Goal: Information Seeking & Learning: Learn about a topic

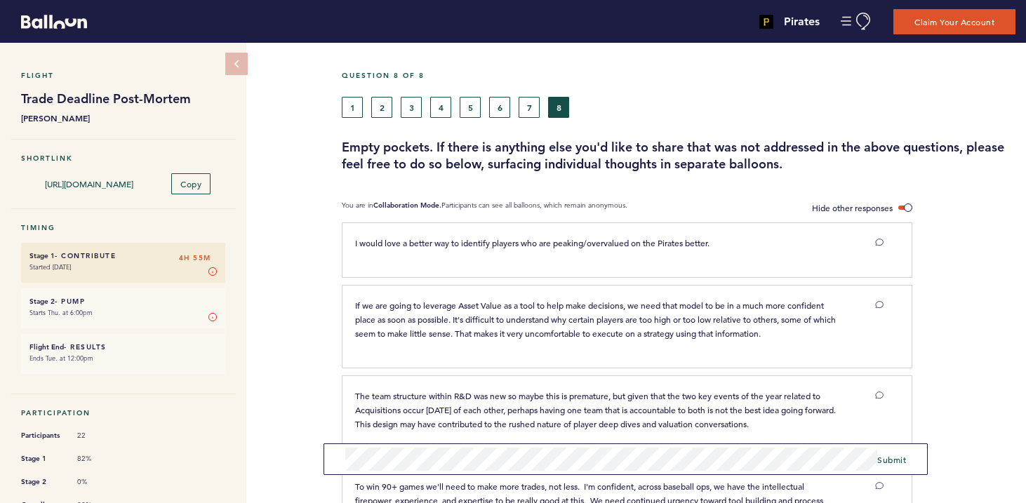
scroll to position [414, 0]
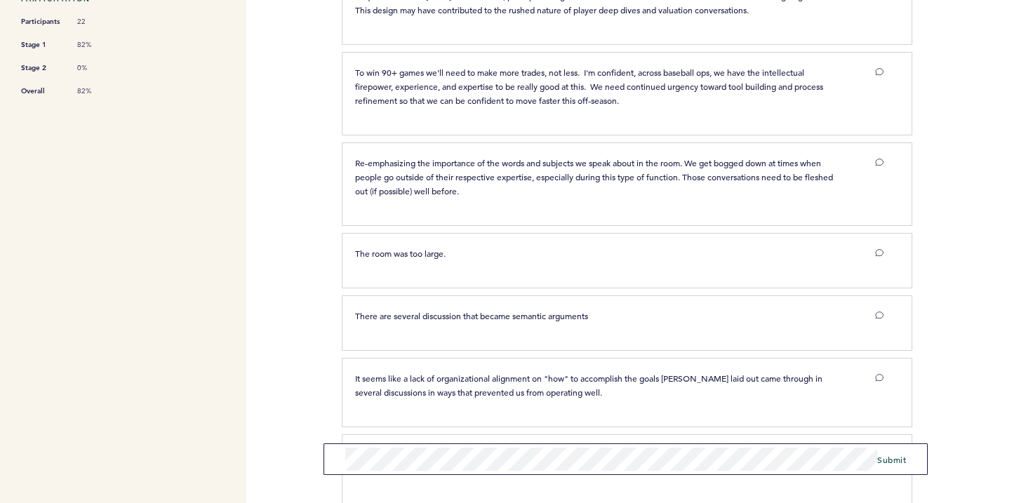
click at [307, 451] on div "Pirates [PERSON_NAME][EMAIL_ADDRESS][PERSON_NAME][DOMAIN_NAME] Team Domain: pir…" at bounding box center [513, 251] width 1026 height 503
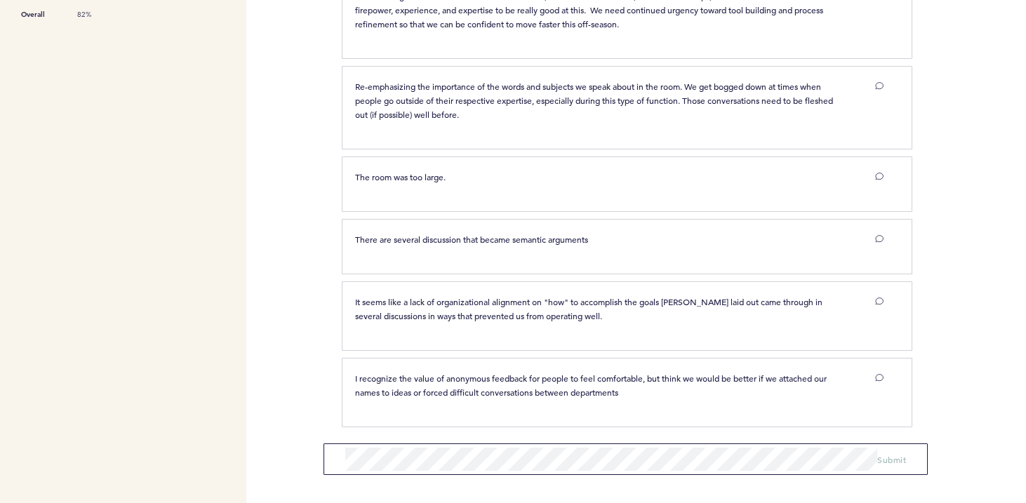
scroll to position [0, 0]
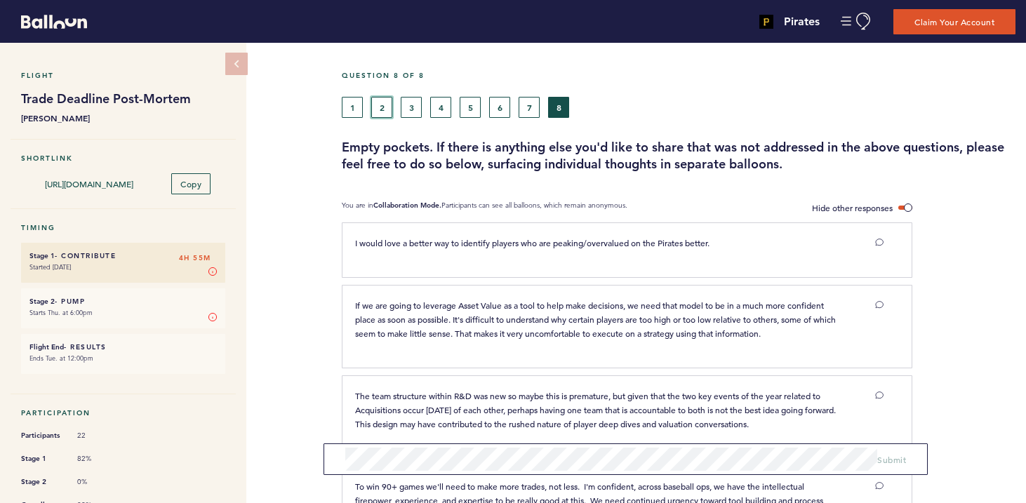
click at [388, 108] on button "2" at bounding box center [381, 107] width 21 height 21
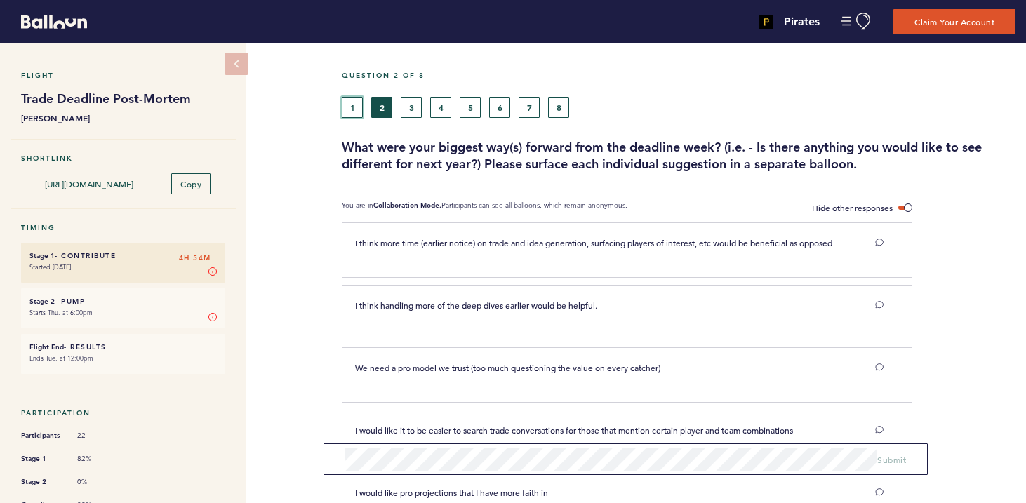
click at [358, 109] on button "1" at bounding box center [352, 107] width 21 height 21
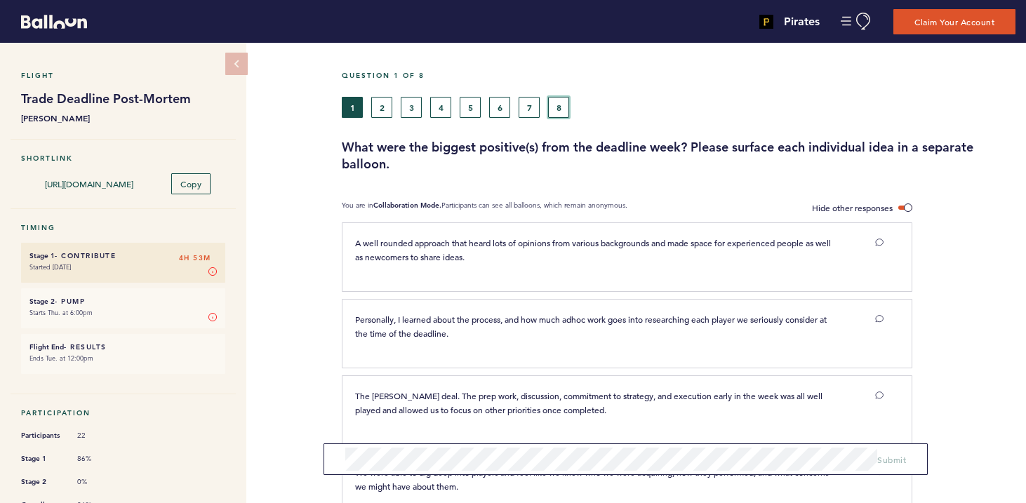
click at [557, 104] on button "8" at bounding box center [558, 107] width 21 height 21
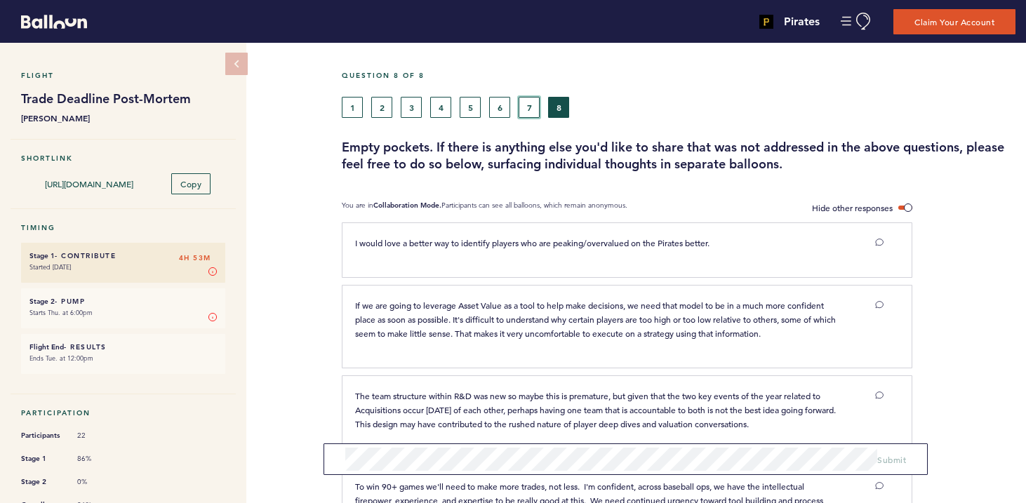
click at [532, 110] on button "7" at bounding box center [529, 107] width 21 height 21
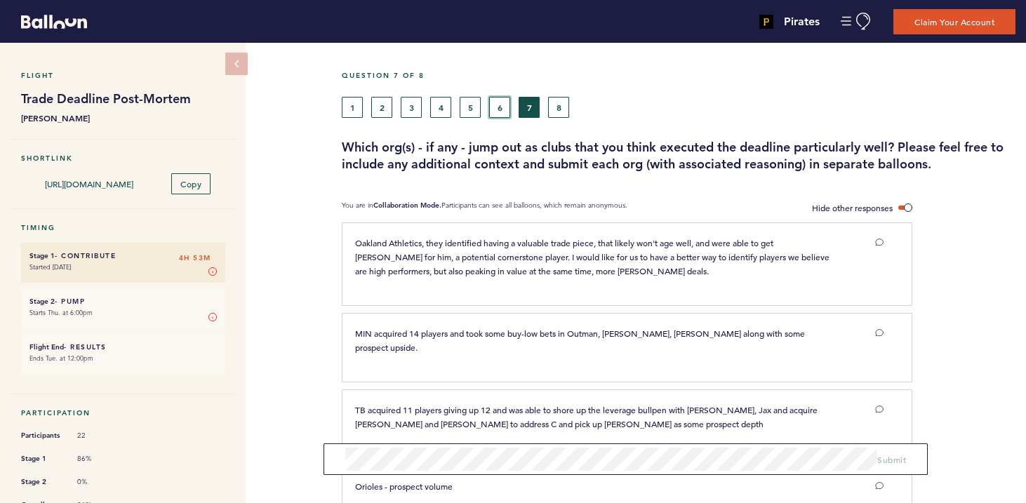
click at [498, 109] on button "6" at bounding box center [499, 107] width 21 height 21
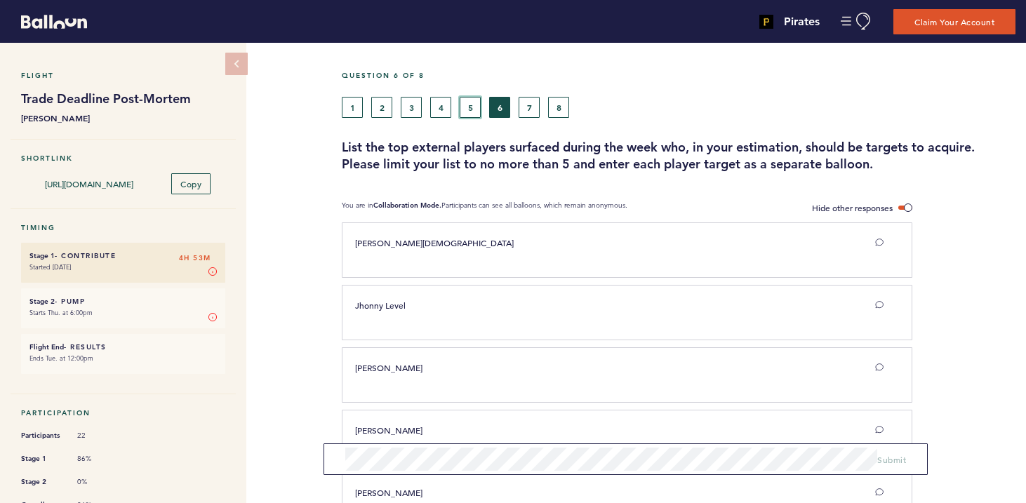
click at [476, 110] on button "5" at bounding box center [470, 107] width 21 height 21
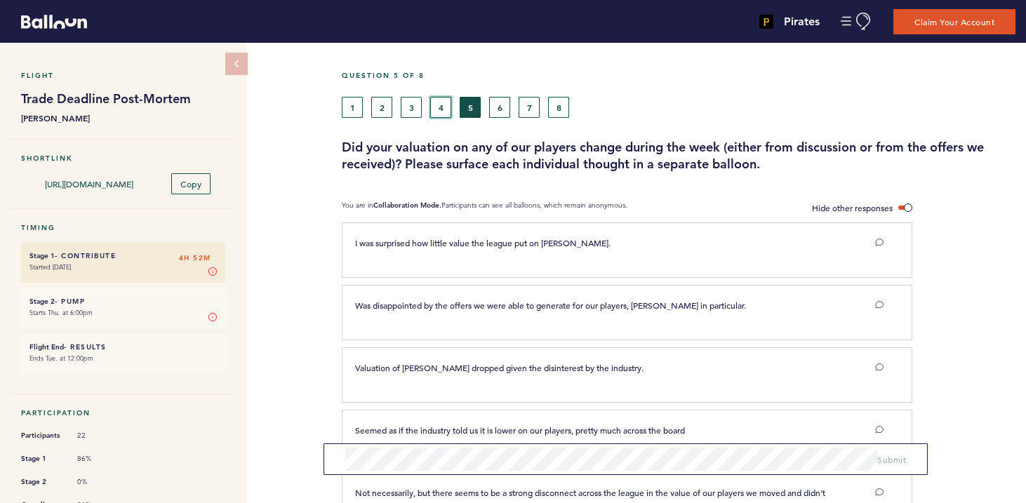
click at [436, 99] on button "4" at bounding box center [440, 107] width 21 height 21
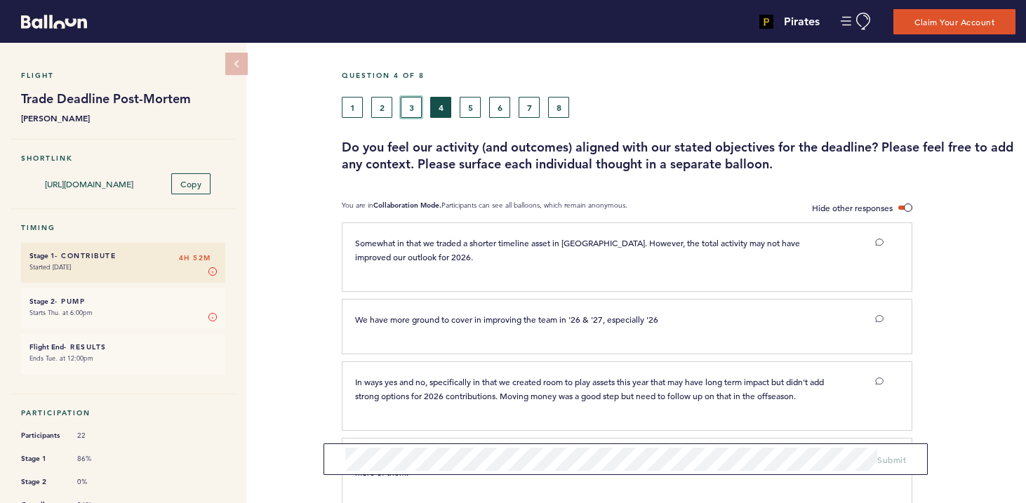
click at [410, 110] on button "3" at bounding box center [411, 107] width 21 height 21
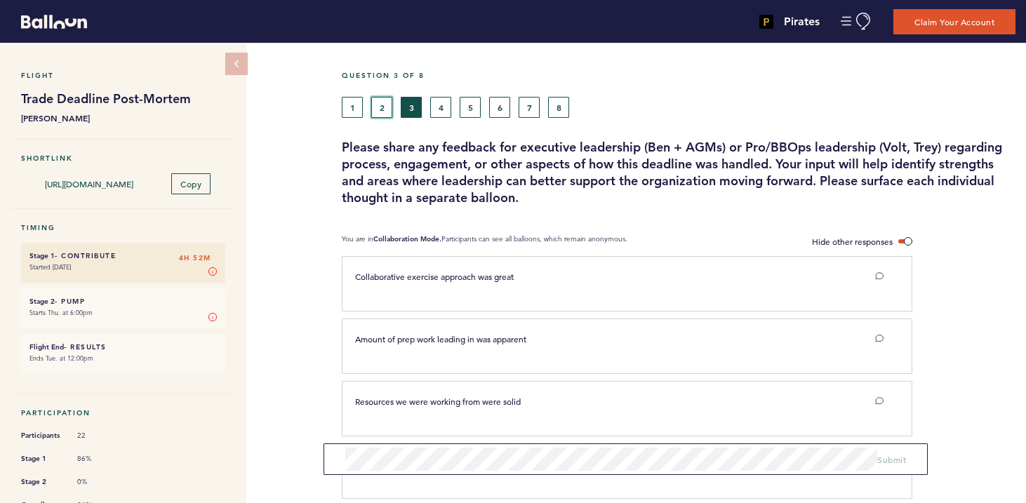
click at [387, 103] on button "2" at bounding box center [381, 107] width 21 height 21
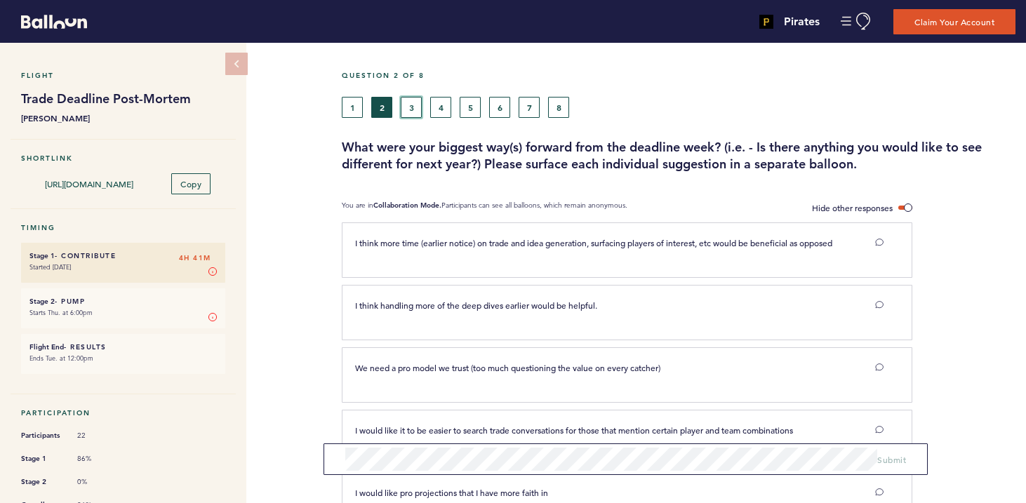
click at [408, 104] on button "3" at bounding box center [411, 107] width 21 height 21
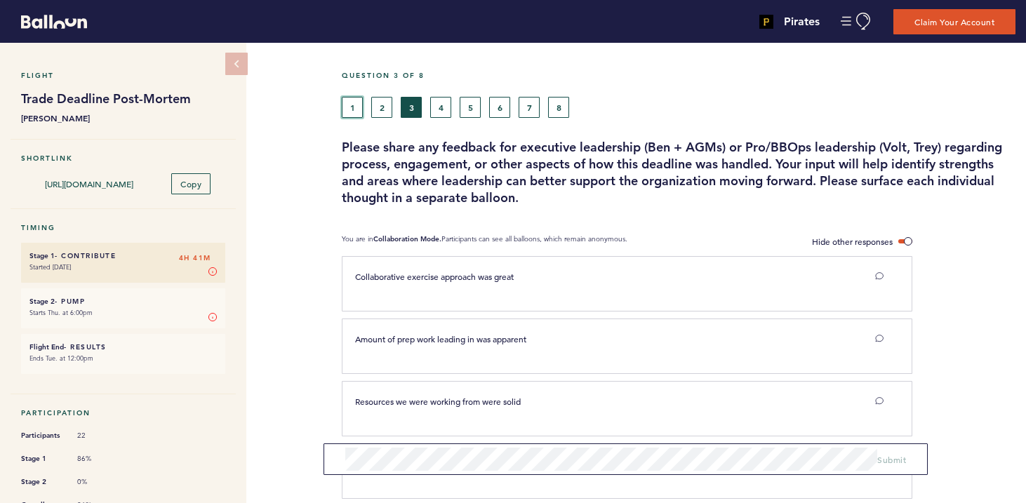
click at [353, 104] on button "1" at bounding box center [352, 107] width 21 height 21
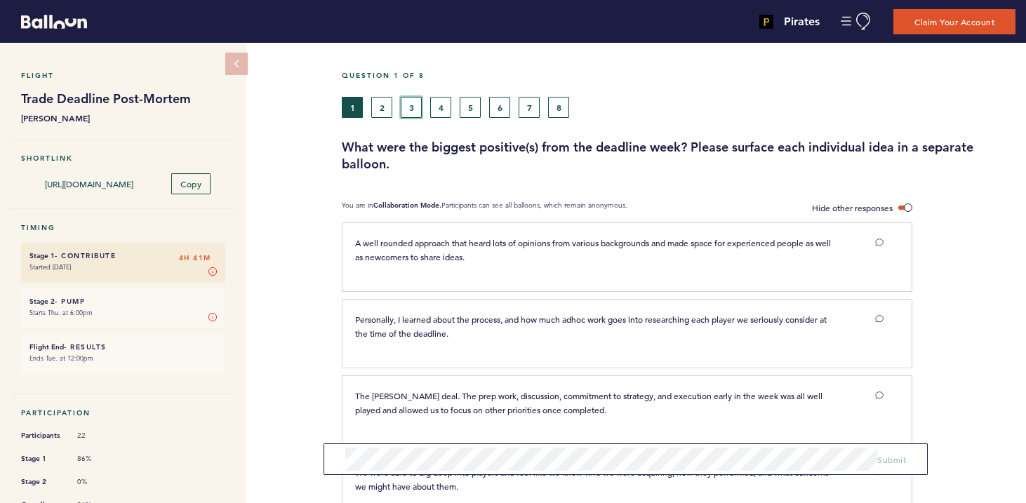
click at [414, 112] on button "3" at bounding box center [411, 107] width 21 height 21
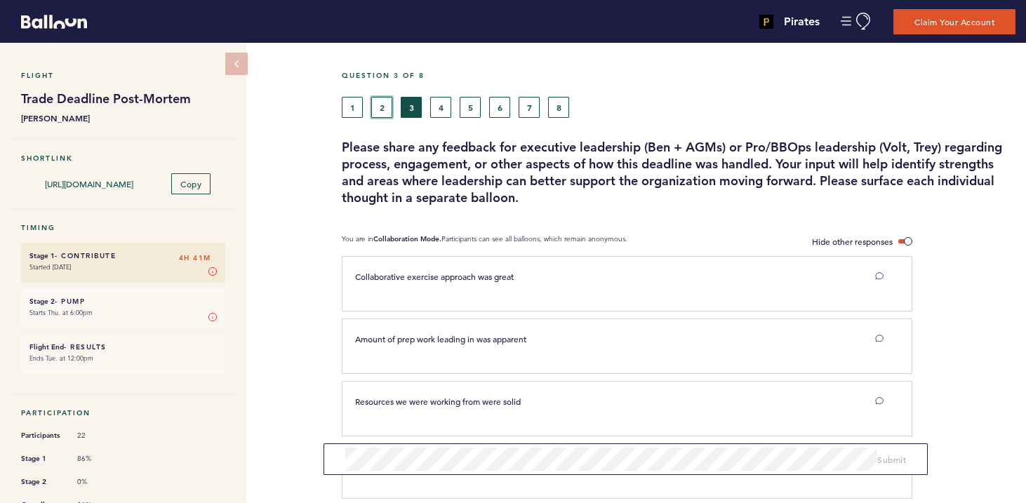
click at [384, 106] on button "2" at bounding box center [381, 107] width 21 height 21
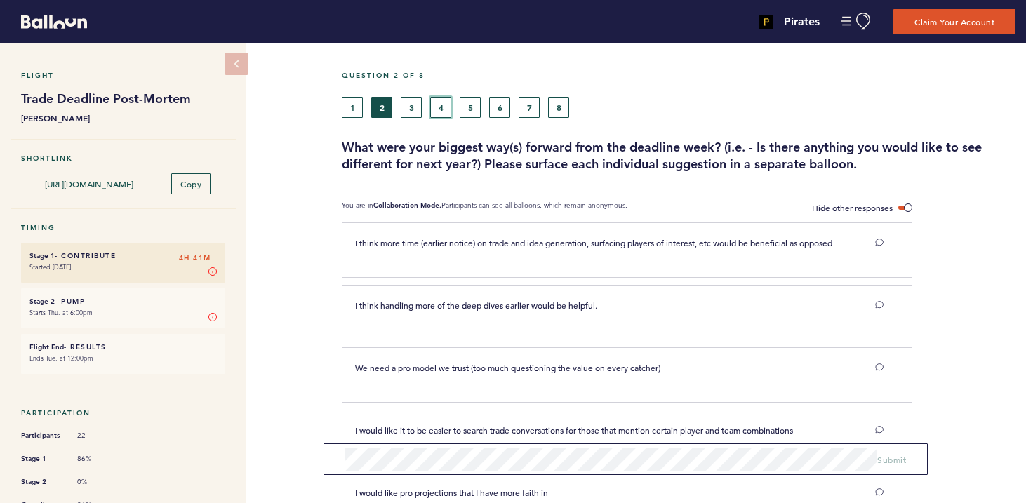
click at [444, 112] on button "4" at bounding box center [440, 107] width 21 height 21
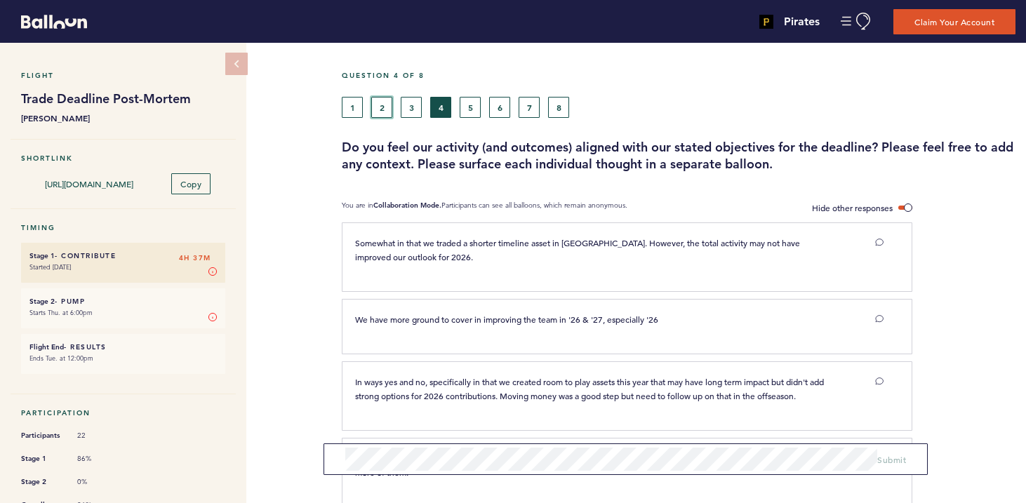
click at [374, 112] on button "2" at bounding box center [381, 107] width 21 height 21
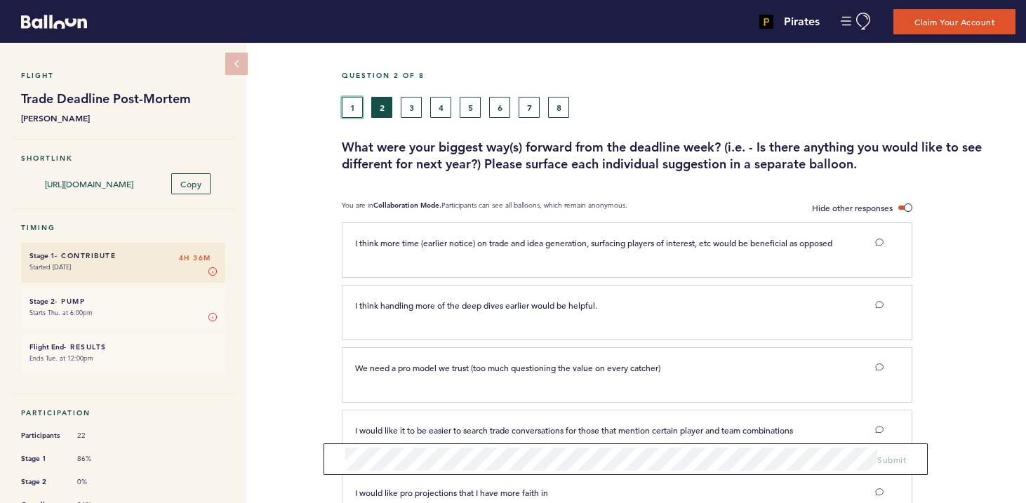
click at [348, 106] on button "1" at bounding box center [352, 107] width 21 height 21
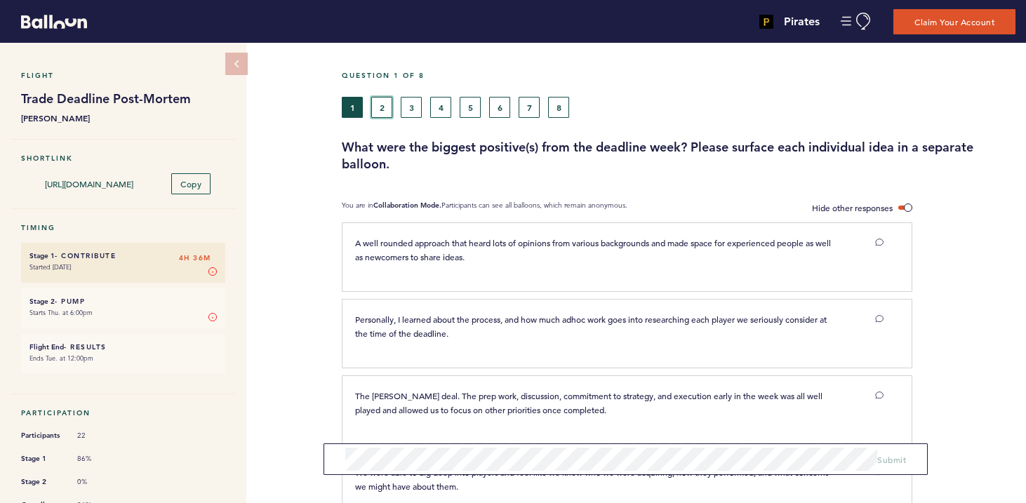
click at [378, 108] on button "2" at bounding box center [381, 107] width 21 height 21
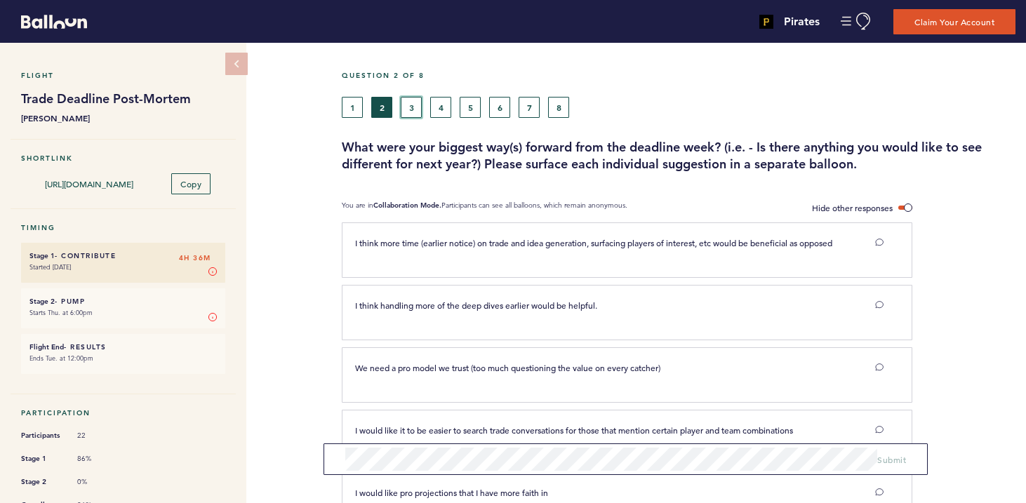
click at [414, 112] on button "3" at bounding box center [411, 107] width 21 height 21
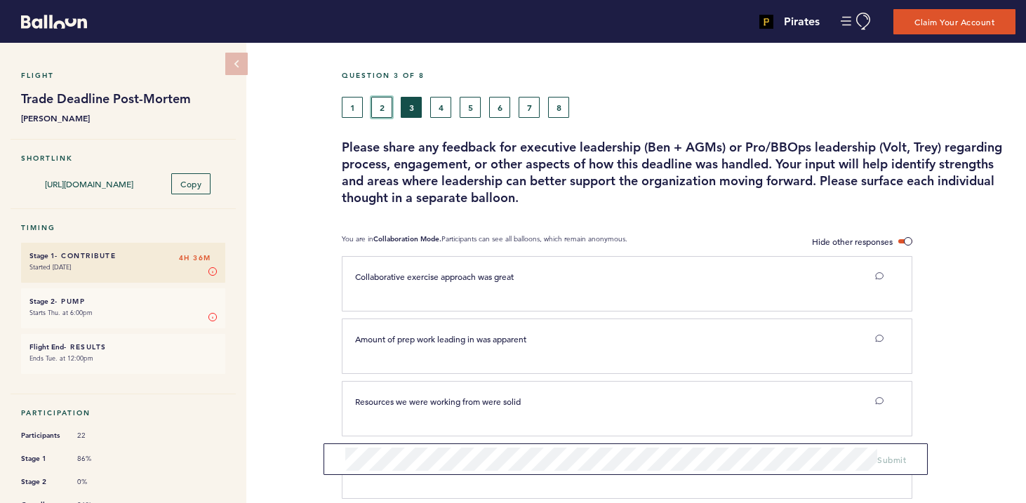
click at [387, 109] on button "2" at bounding box center [381, 107] width 21 height 21
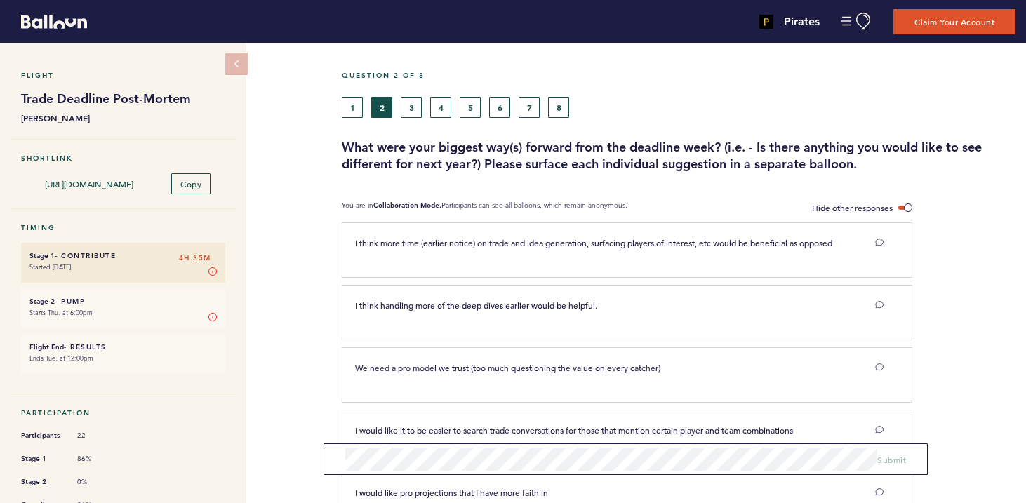
click at [310, 321] on div "Flight Trade Deadline Post-Mortem [PERSON_NAME] Shortlink [URL][DOMAIN_NAME] Co…" at bounding box center [513, 273] width 1026 height 461
click at [348, 104] on button "1" at bounding box center [352, 107] width 21 height 21
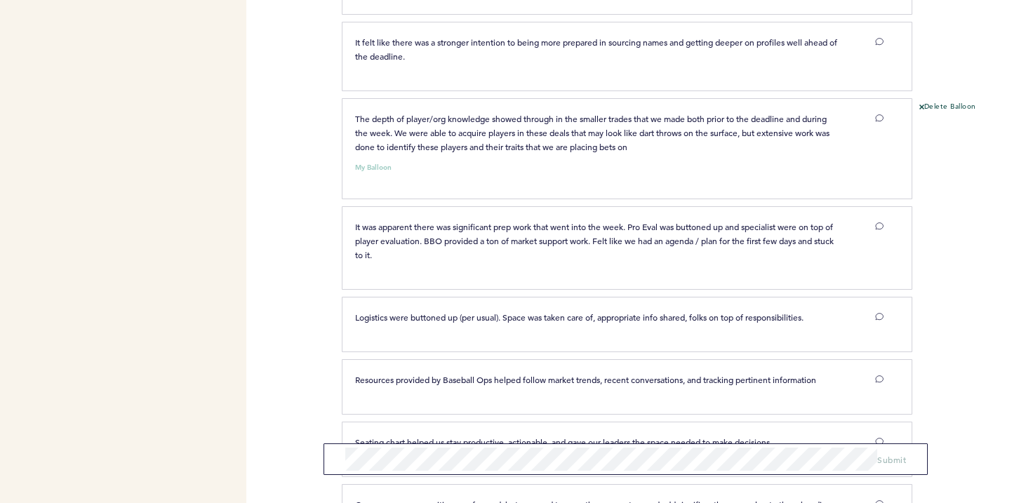
scroll to position [2094, 0]
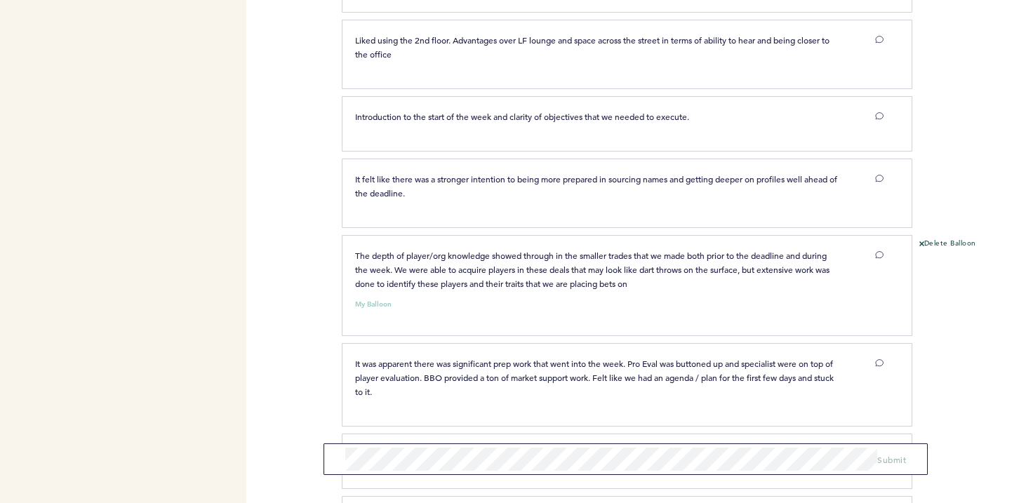
click at [319, 238] on div "Pirates [PERSON_NAME][EMAIL_ADDRESS][PERSON_NAME][DOMAIN_NAME] Team Domain: pir…" at bounding box center [513, 251] width 1026 height 503
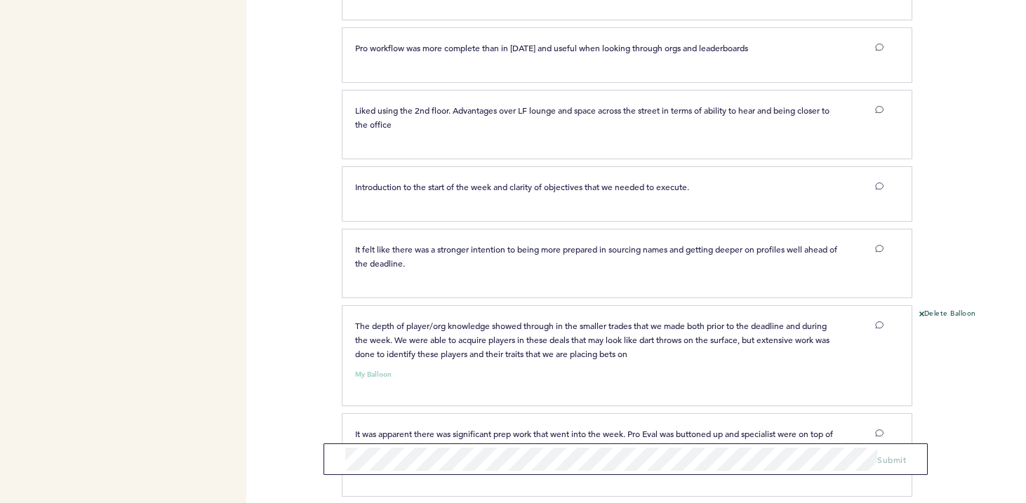
scroll to position [2420, 0]
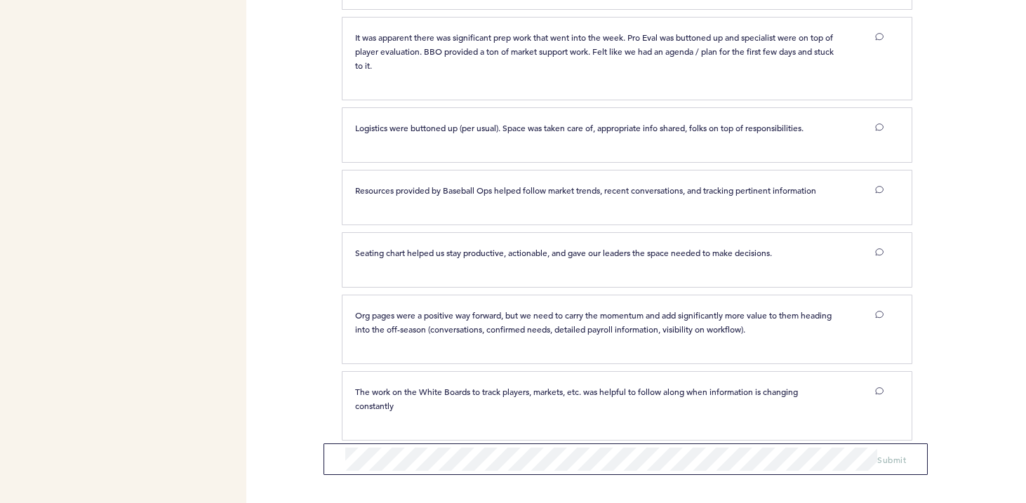
click at [300, 270] on div "Pirates [PERSON_NAME][EMAIL_ADDRESS][PERSON_NAME][DOMAIN_NAME] Team Domain: pir…" at bounding box center [513, 251] width 1026 height 503
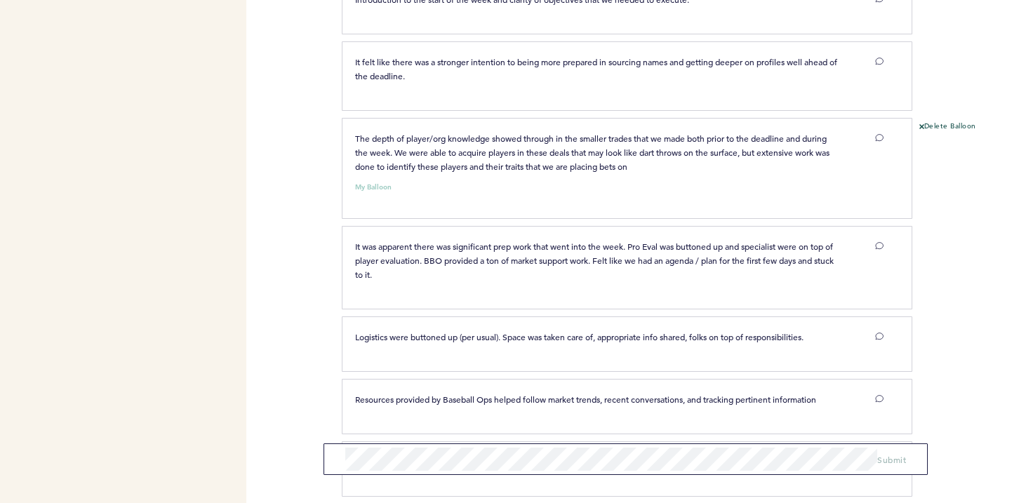
scroll to position [2080, 0]
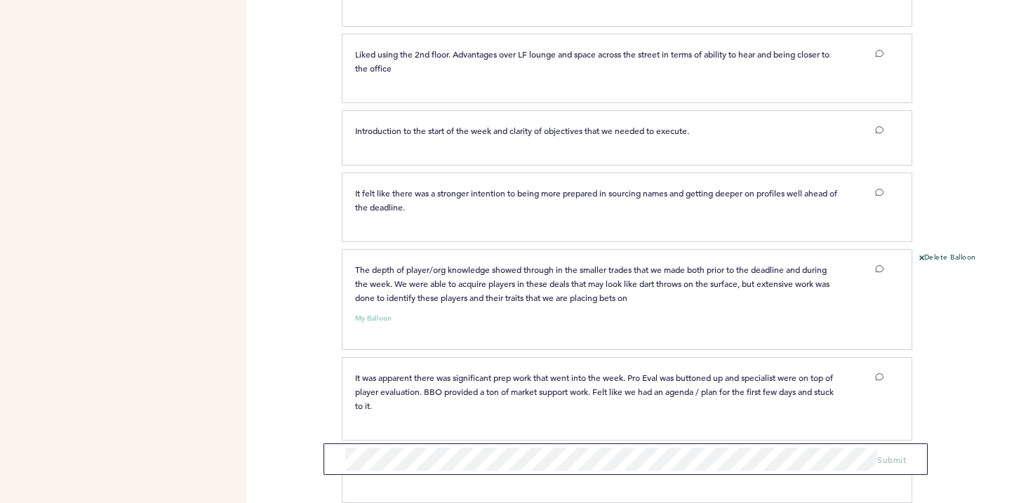
click at [503, 308] on div "My Balloon" at bounding box center [619, 315] width 549 height 14
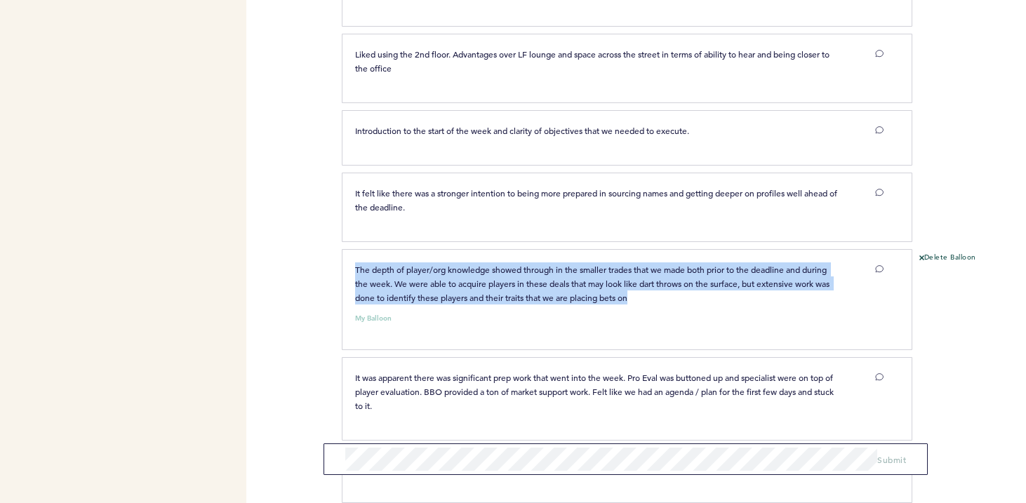
drag, startPoint x: 659, startPoint y: 284, endPoint x: 354, endPoint y: 250, distance: 307.3
click at [354, 263] on div "The depth of player/org knowledge showed through in the smaller trades that we …" at bounding box center [596, 284] width 503 height 42
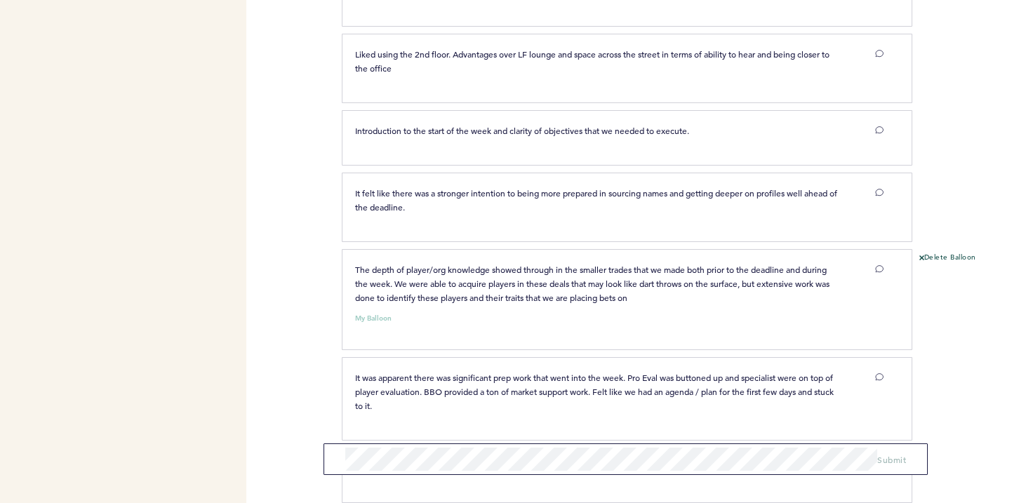
click at [318, 256] on div "Pirates [PERSON_NAME][EMAIL_ADDRESS][PERSON_NAME][DOMAIN_NAME] Team Domain: pir…" at bounding box center [513, 251] width 1026 height 503
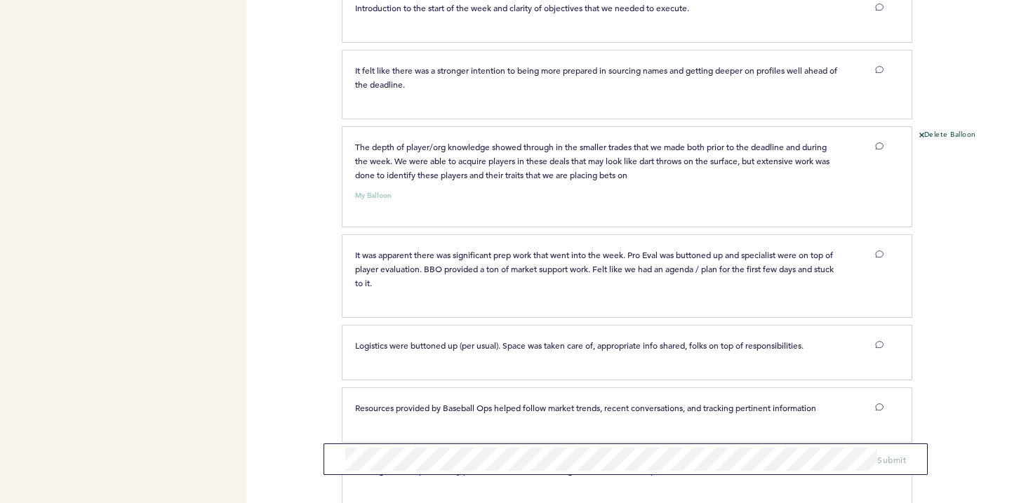
scroll to position [2207, 0]
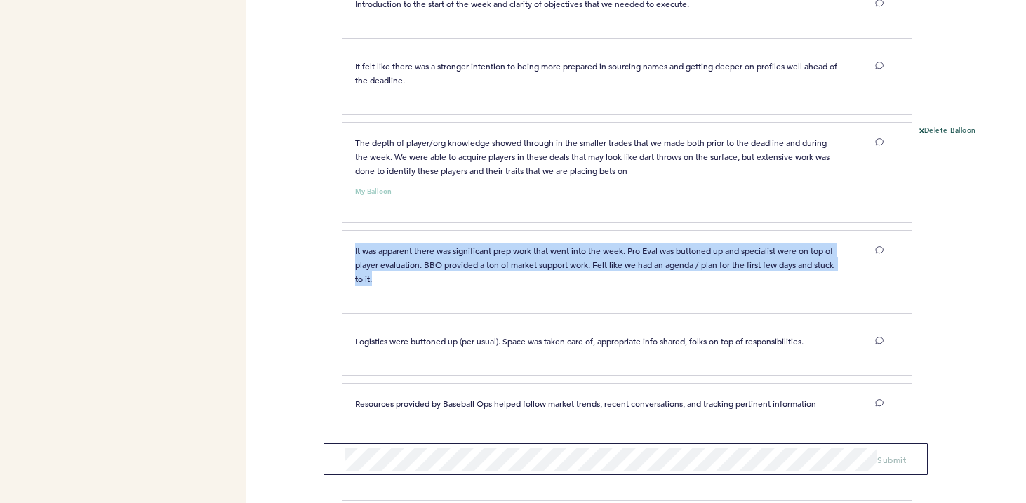
drag, startPoint x: 405, startPoint y: 266, endPoint x: 341, endPoint y: 231, distance: 73.5
click at [341, 231] on div "Pirates [PERSON_NAME][EMAIL_ADDRESS][PERSON_NAME][DOMAIN_NAME] Team Domain: pir…" at bounding box center [513, 251] width 1026 height 503
click at [319, 219] on div "Pirates [PERSON_NAME][EMAIL_ADDRESS][PERSON_NAME][DOMAIN_NAME] Team Domain: pir…" at bounding box center [513, 251] width 1026 height 503
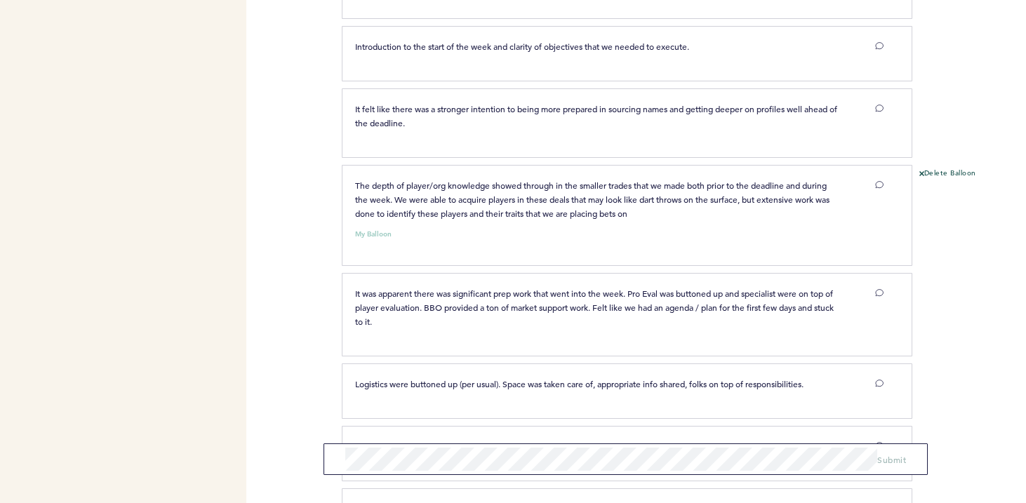
scroll to position [2150, 0]
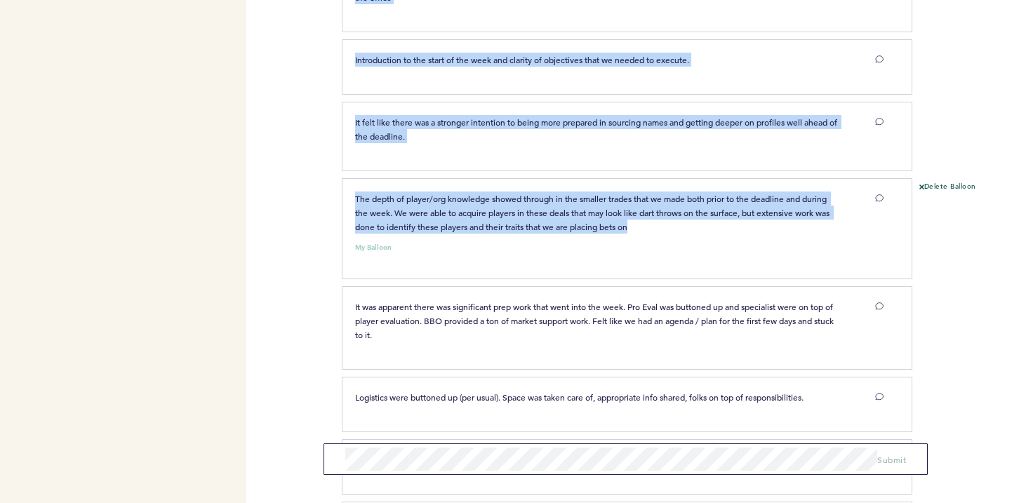
drag, startPoint x: 666, startPoint y: 215, endPoint x: 297, endPoint y: 166, distance: 371.8
click at [297, 166] on div "Pirates [PERSON_NAME][EMAIL_ADDRESS][PERSON_NAME][DOMAIN_NAME] Team Domain: pir…" at bounding box center [513, 251] width 1026 height 503
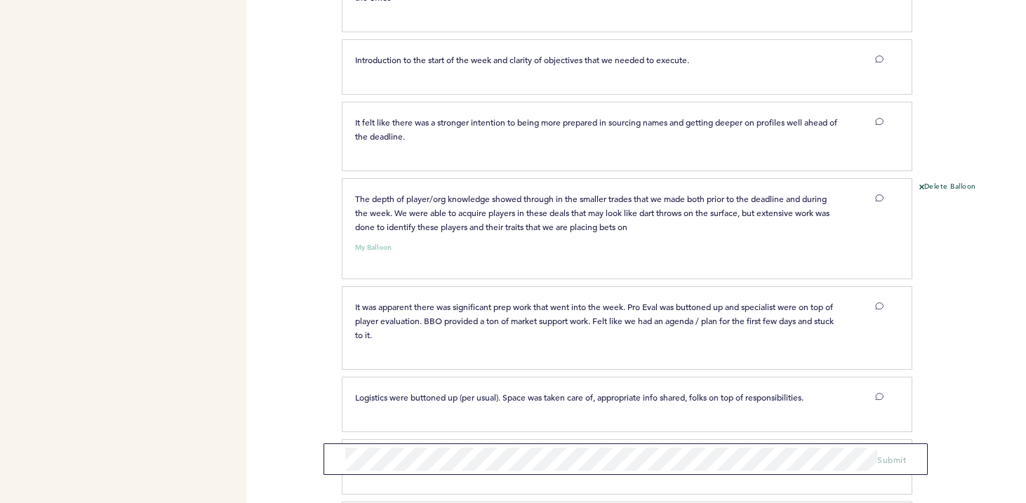
click at [296, 163] on div "Pirates [PERSON_NAME][EMAIL_ADDRESS][PERSON_NAME][DOMAIN_NAME] Team Domain: pir…" at bounding box center [513, 251] width 1026 height 503
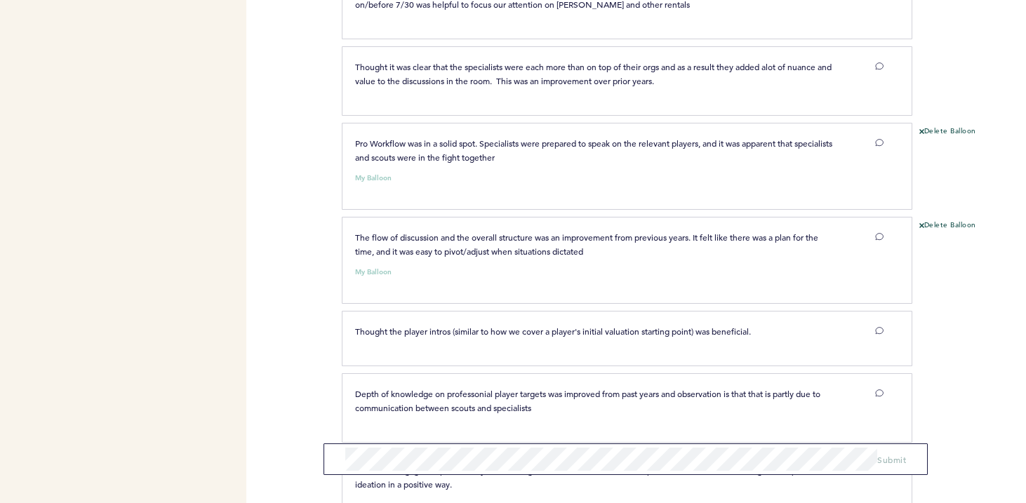
scroll to position [1425, 0]
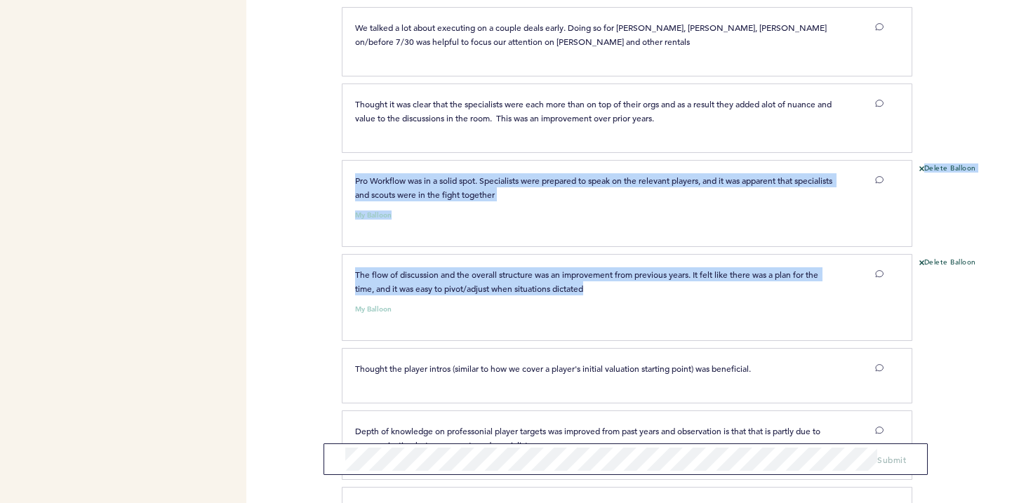
drag, startPoint x: 595, startPoint y: 275, endPoint x: 357, endPoint y: 145, distance: 271.5
click at [357, 145] on div "A well rounded approach that heard lots of opinions from various backgrounds an…" at bounding box center [683, 120] width 663 height 2645
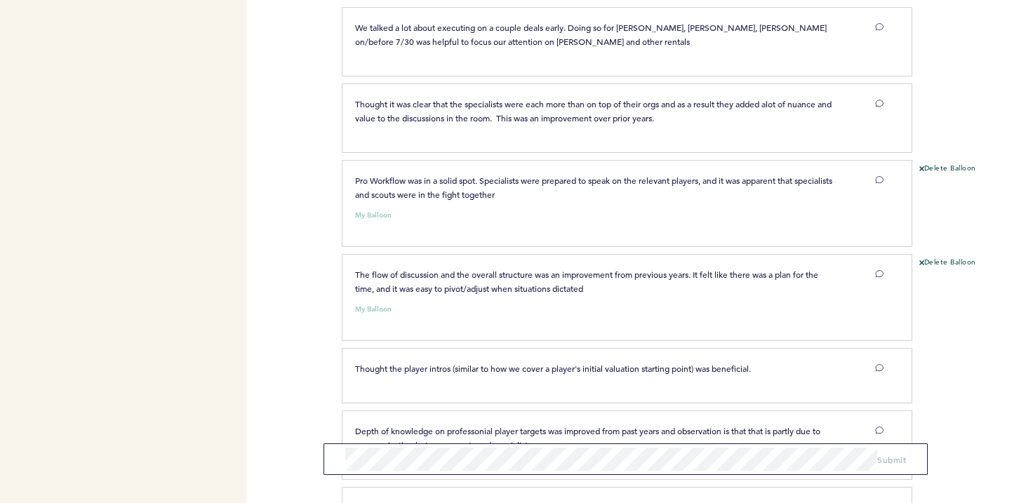
click at [609, 205] on div "Pro Workflow was in a solid spot. Specialists were prepared to speak on the rel…" at bounding box center [619, 201] width 549 height 56
click at [279, 197] on div "Pirates [PERSON_NAME][EMAIL_ADDRESS][PERSON_NAME][DOMAIN_NAME] Team Domain: pir…" at bounding box center [513, 251] width 1026 height 503
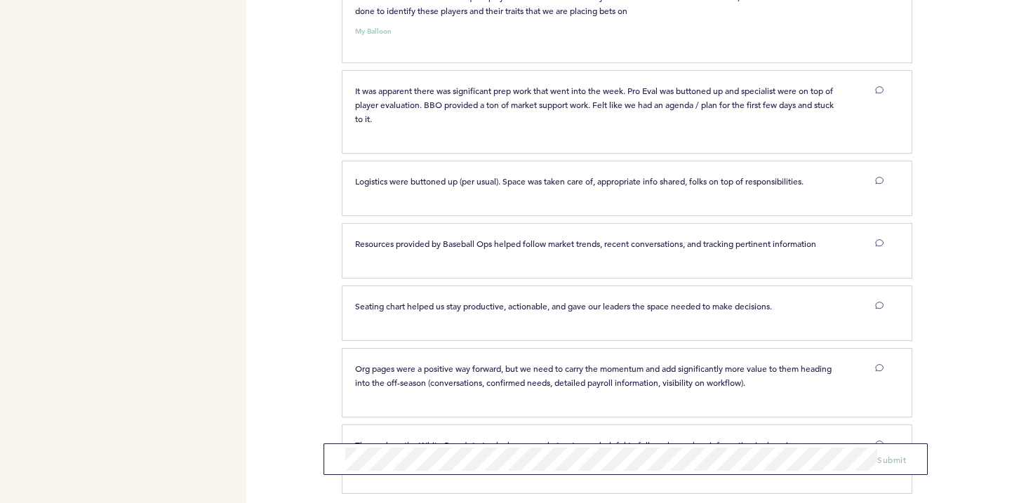
scroll to position [2420, 0]
